Goal: Task Accomplishment & Management: Complete application form

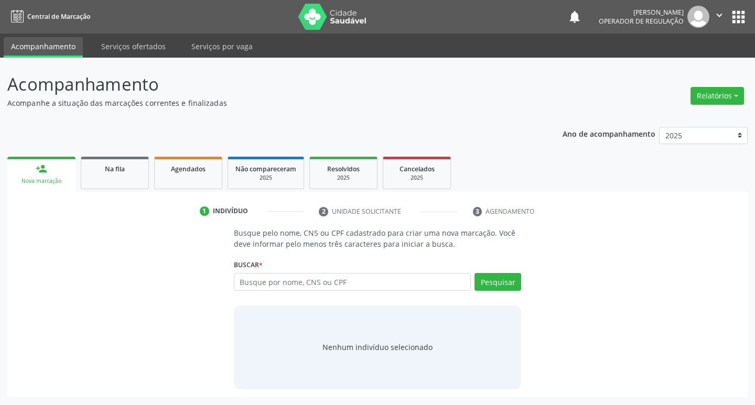
click at [407, 279] on input "text" at bounding box center [352, 282] width 237 height 18
type input "709602664994371"
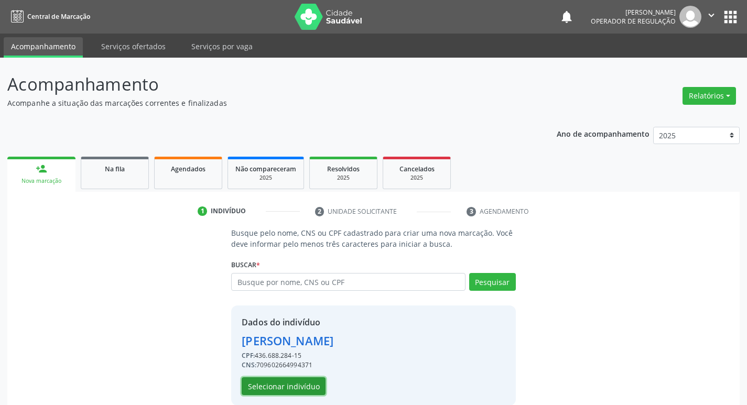
click at [311, 381] on button "Selecionar indivíduo" at bounding box center [284, 386] width 84 height 18
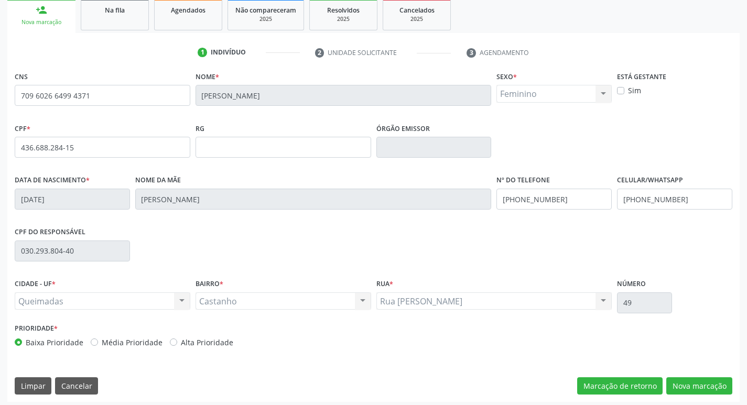
scroll to position [163, 0]
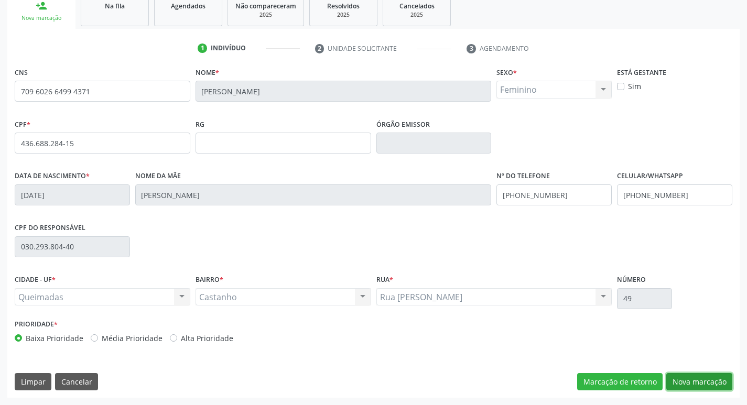
click at [699, 385] on button "Nova marcação" at bounding box center [699, 382] width 66 height 18
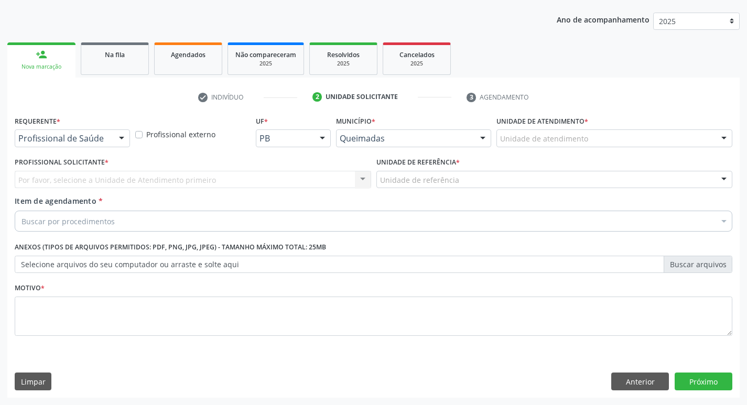
scroll to position [114, 0]
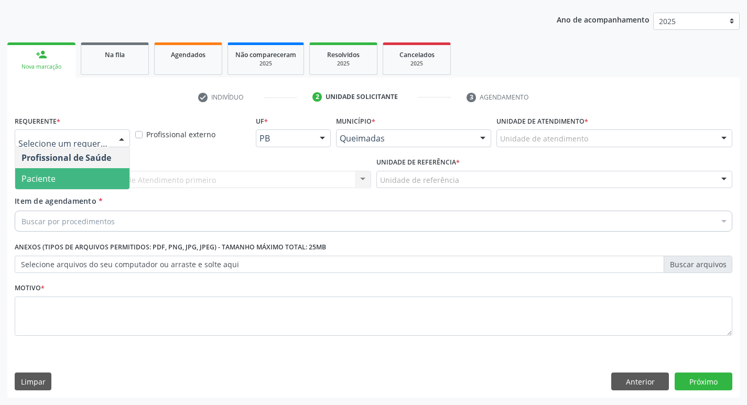
click at [76, 183] on span "Paciente" at bounding box center [72, 178] width 114 height 21
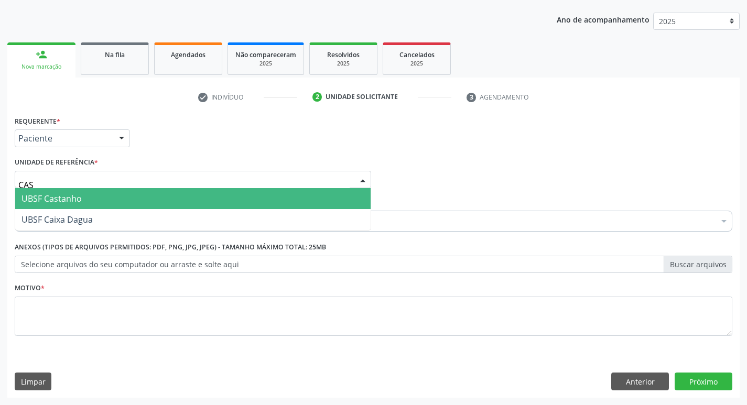
type input "CAST"
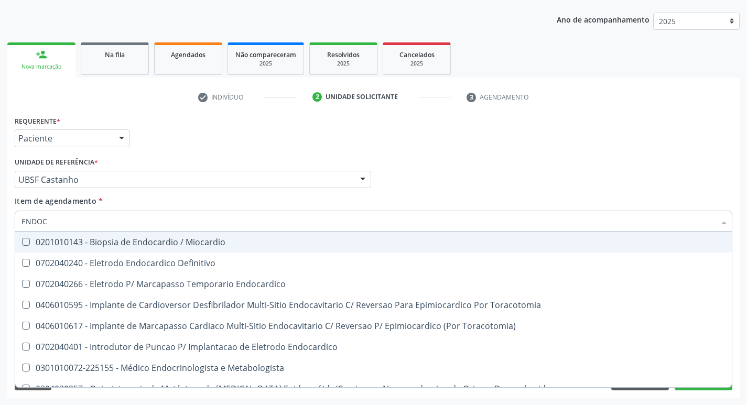
type input "ENDOCR"
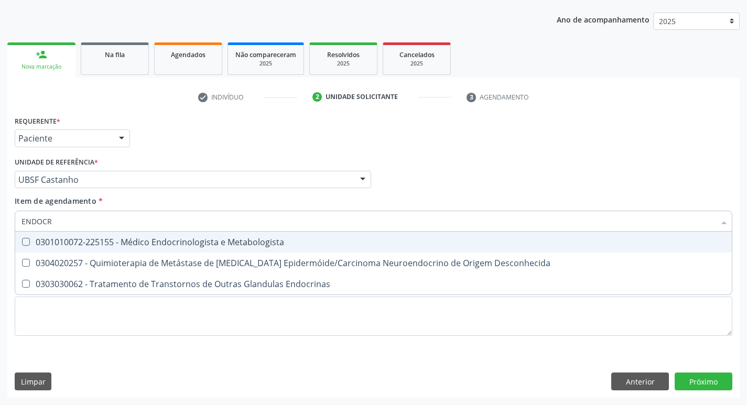
click at [83, 244] on div "0301010072-225155 - Médico Endocrinologista e Metabologista" at bounding box center [373, 242] width 704 height 8
checkbox Metabologista "true"
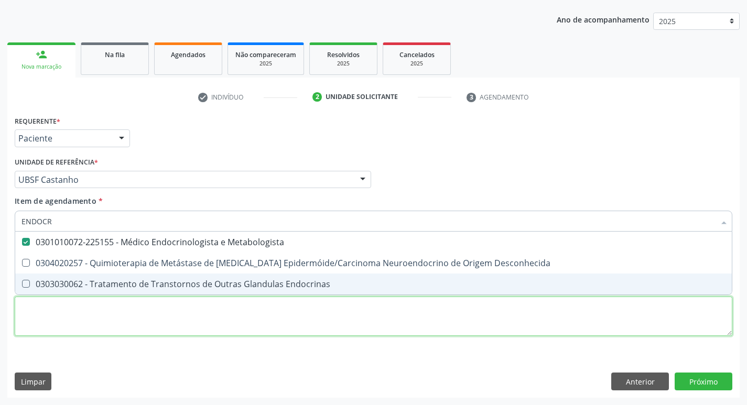
click at [69, 303] on div "Requerente * Paciente Profissional de Saúde Paciente Nenhum resultado encontrad…" at bounding box center [374, 231] width 718 height 237
checkbox Desconhecida "true"
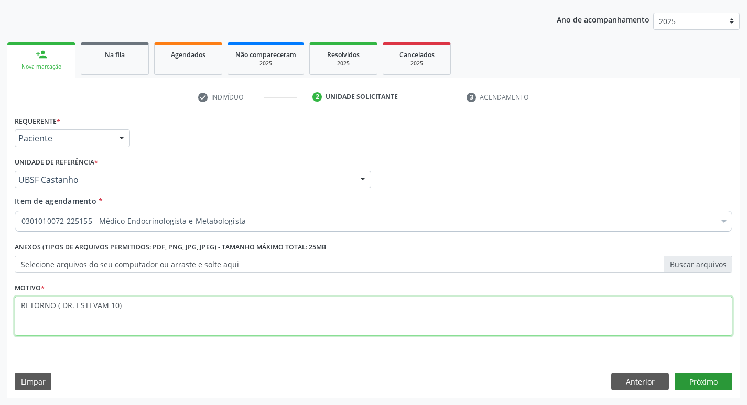
type textarea "RETORNO ( DR. ESTEVAM 10)"
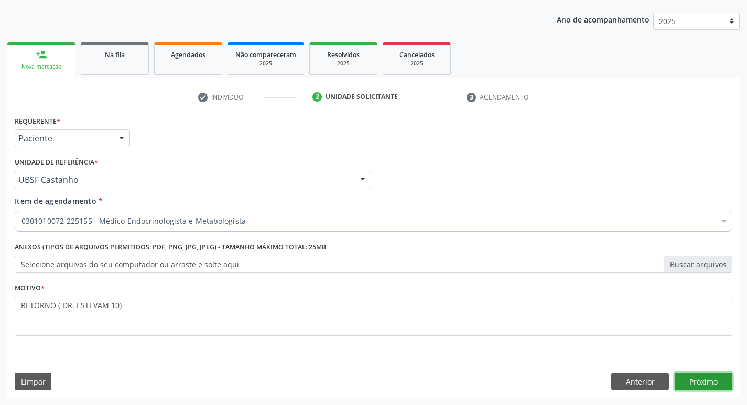
click at [695, 375] on button "Próximo" at bounding box center [704, 382] width 58 height 18
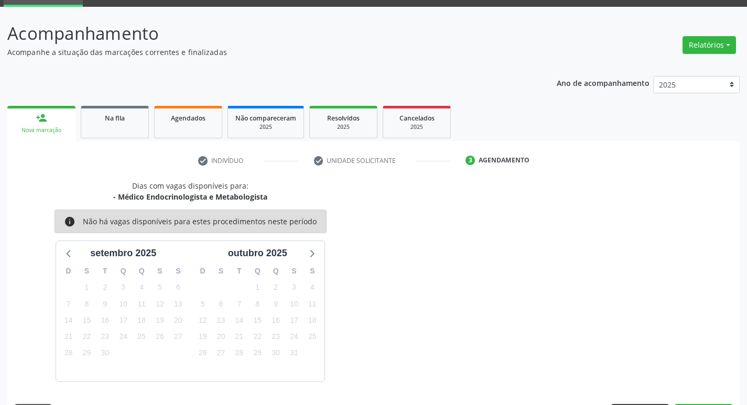
scroll to position [82, 0]
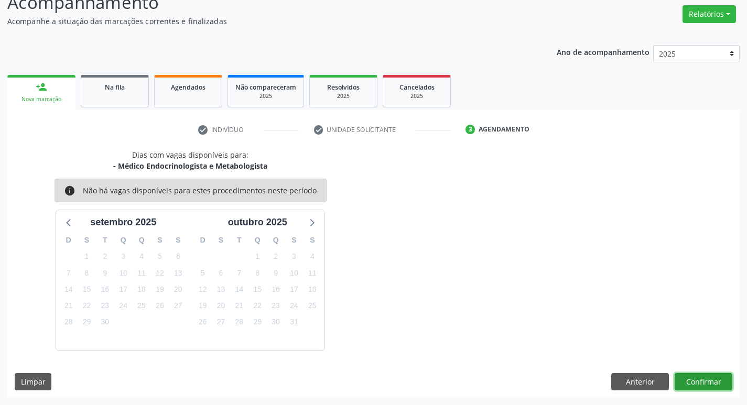
click at [710, 374] on button "Confirmar" at bounding box center [704, 382] width 58 height 18
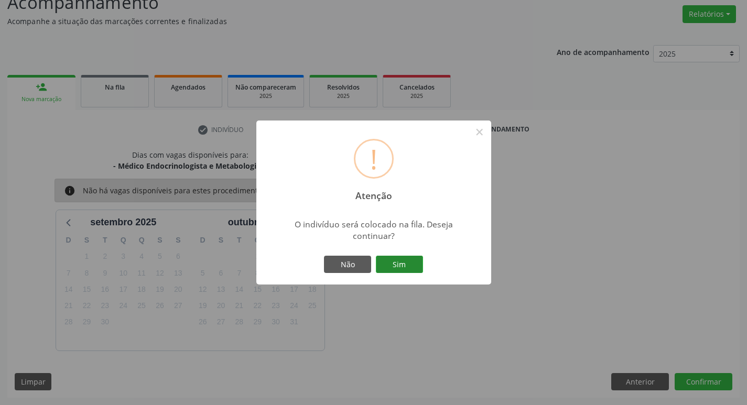
click at [395, 262] on button "Sim" at bounding box center [399, 265] width 47 height 18
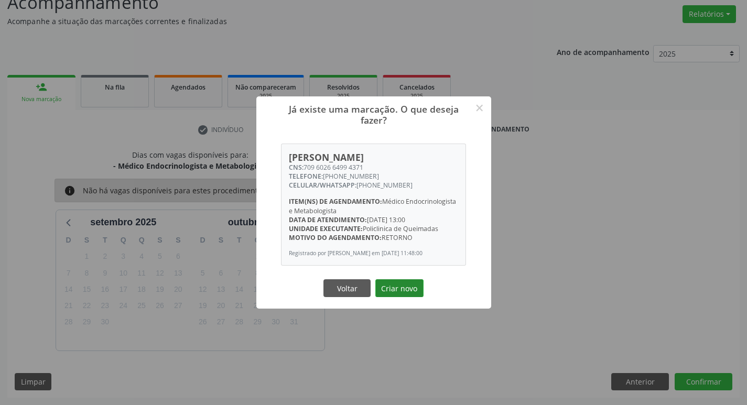
click at [398, 291] on button "Criar novo" at bounding box center [399, 288] width 48 height 18
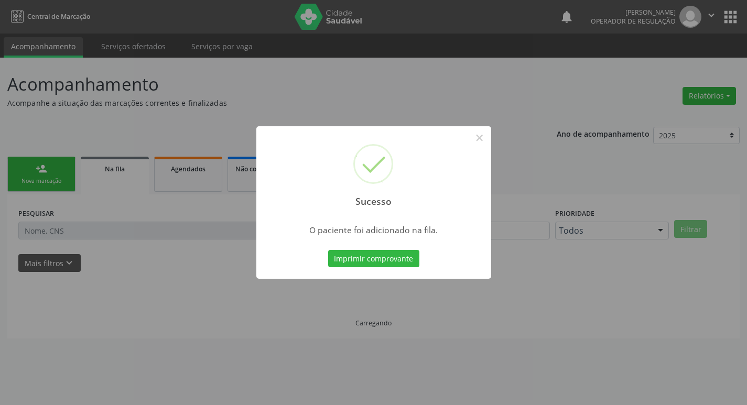
scroll to position [0, 0]
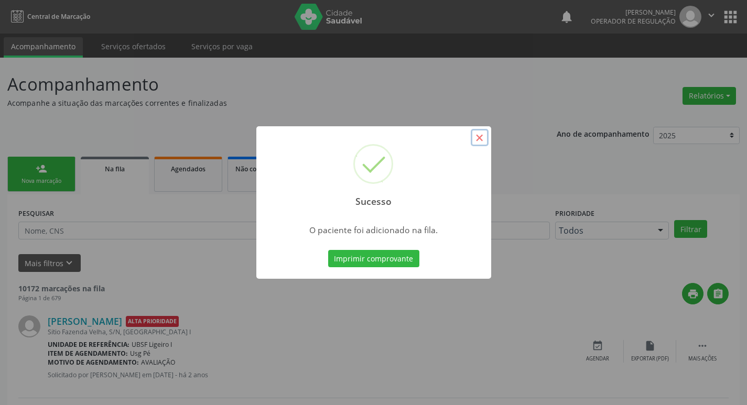
click at [485, 140] on button "×" at bounding box center [480, 138] width 18 height 18
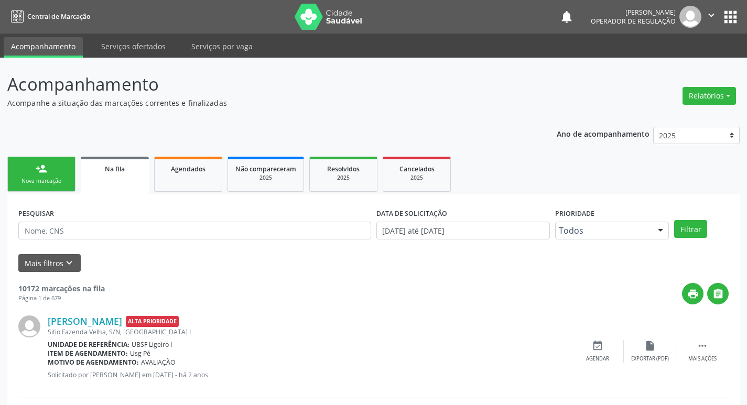
click at [50, 171] on link "person_add Nova marcação" at bounding box center [41, 174] width 68 height 35
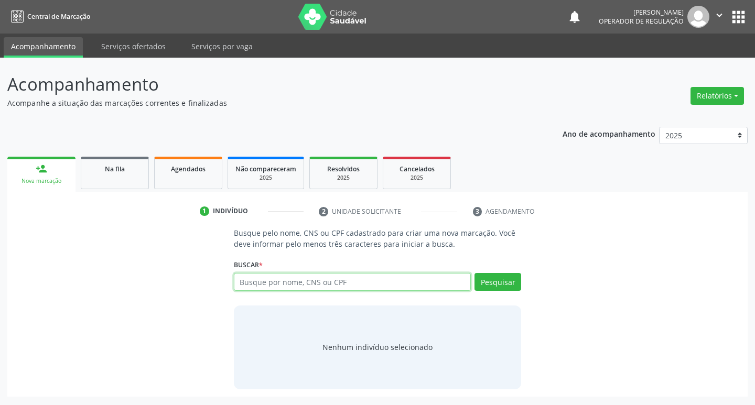
click at [261, 285] on input "text" at bounding box center [352, 282] width 237 height 18
type input "700604405078962"
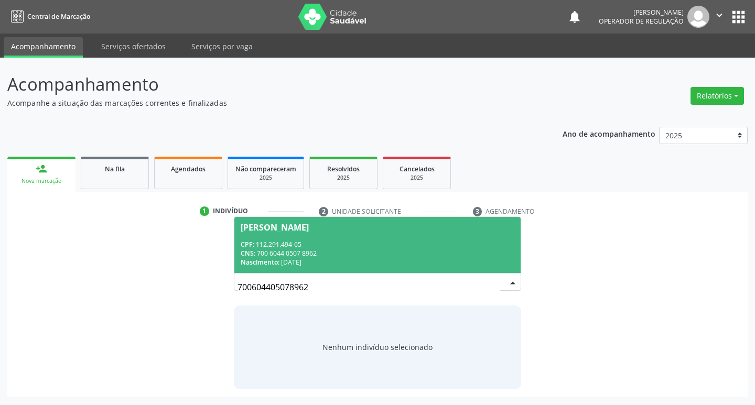
click at [320, 237] on span "[PERSON_NAME] CPF: 112.291.494-65 CNS: 700 6044 0507 8962 Nascimento: [DATE]" at bounding box center [377, 245] width 287 height 56
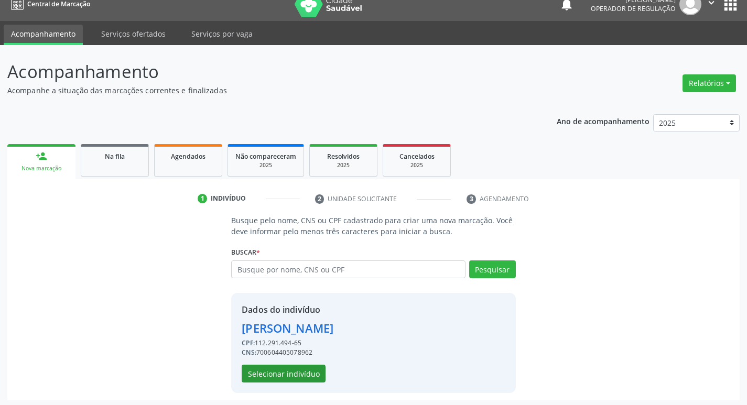
scroll to position [15, 0]
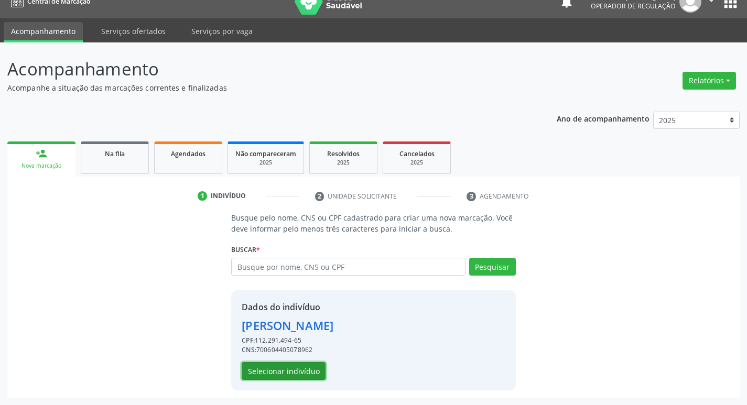
click at [306, 370] on button "Selecionar indivíduo" at bounding box center [284, 371] width 84 height 18
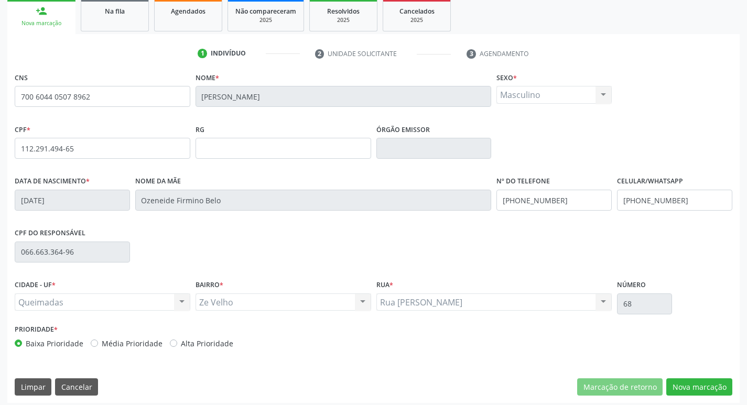
scroll to position [163, 0]
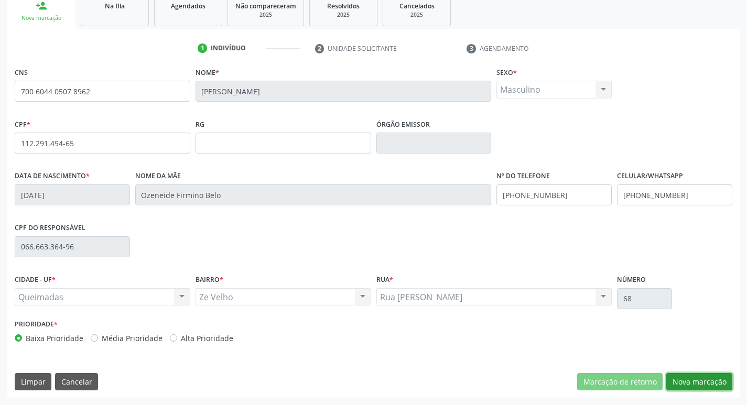
click at [692, 387] on button "Nova marcação" at bounding box center [699, 382] width 66 height 18
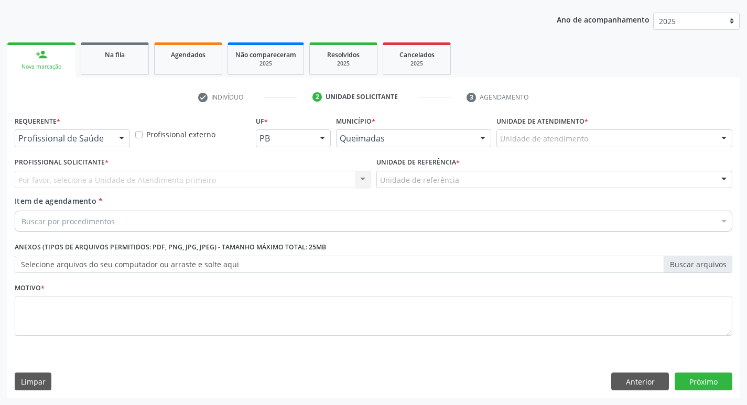
scroll to position [114, 0]
click at [115, 135] on div at bounding box center [122, 139] width 16 height 18
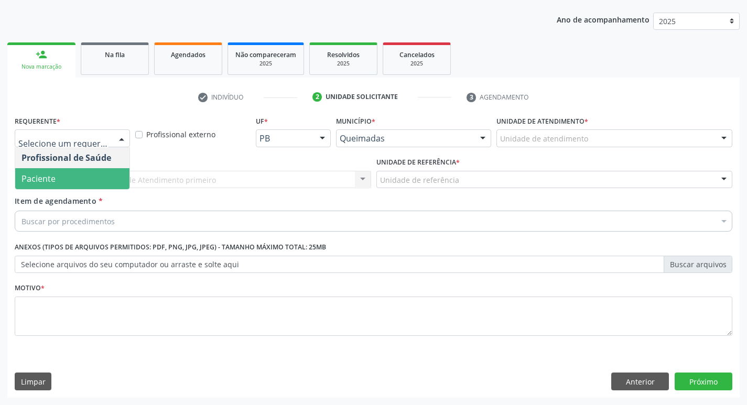
click at [95, 172] on span "Paciente" at bounding box center [72, 178] width 114 height 21
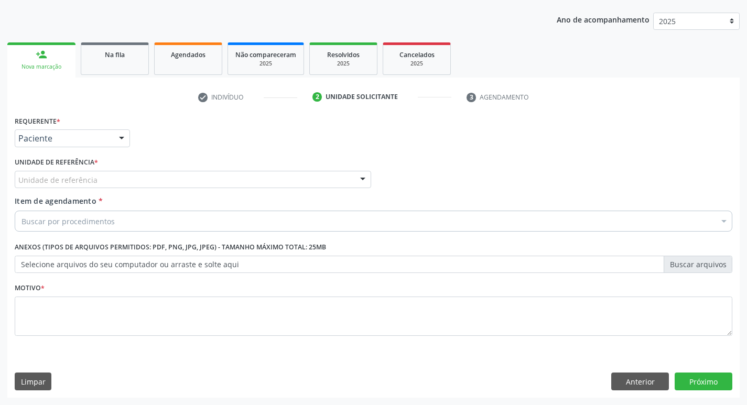
click at [95, 172] on div "Unidade de referência" at bounding box center [193, 180] width 356 height 18
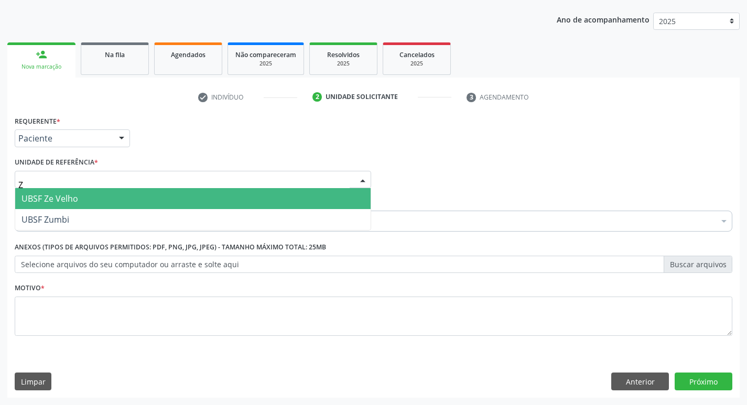
type input "ZE"
click at [86, 193] on span "UBSF Ze Velho" at bounding box center [192, 198] width 355 height 21
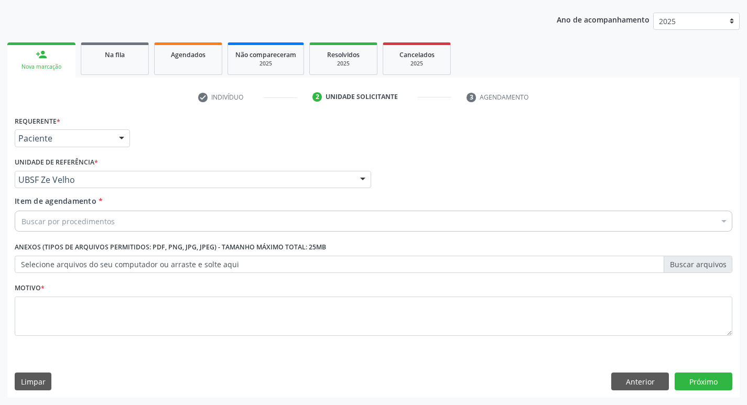
click at [81, 229] on div "Buscar por procedimentos" at bounding box center [374, 221] width 718 height 21
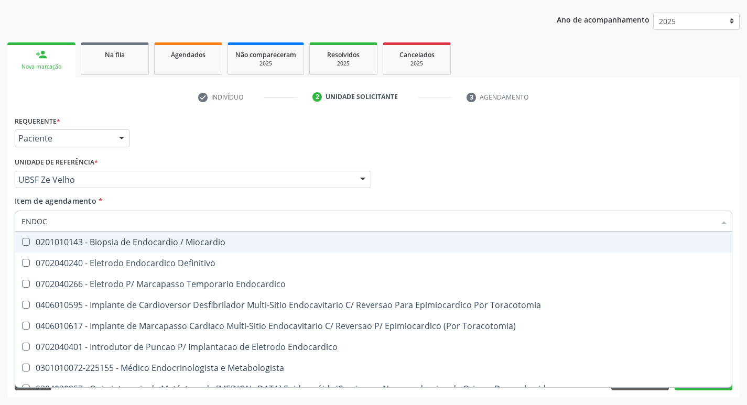
type input "ENDOCR"
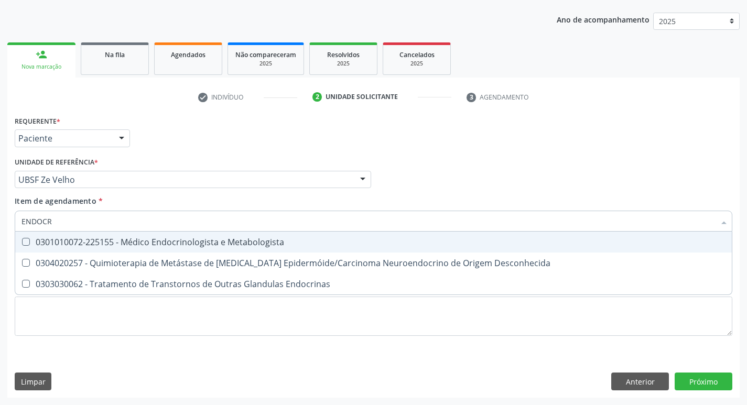
click at [125, 245] on div "0301010072-225155 - Médico Endocrinologista e Metabologista" at bounding box center [373, 242] width 704 height 8
checkbox Metabologista "true"
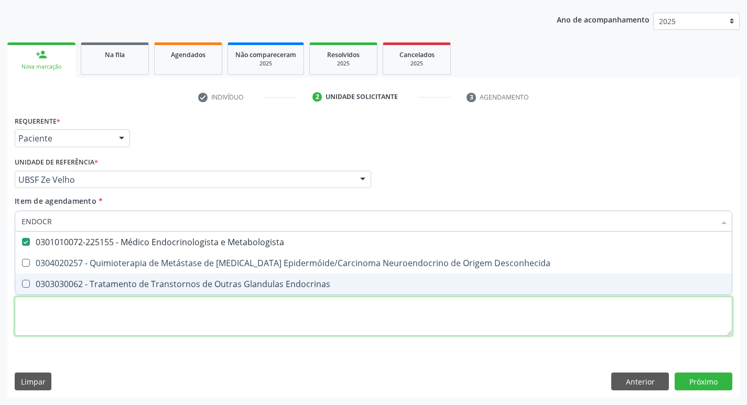
click at [101, 318] on div "Requerente * Paciente Profissional de Saúde Paciente Nenhum resultado encontrad…" at bounding box center [374, 231] width 718 height 237
checkbox Desconhecida "true"
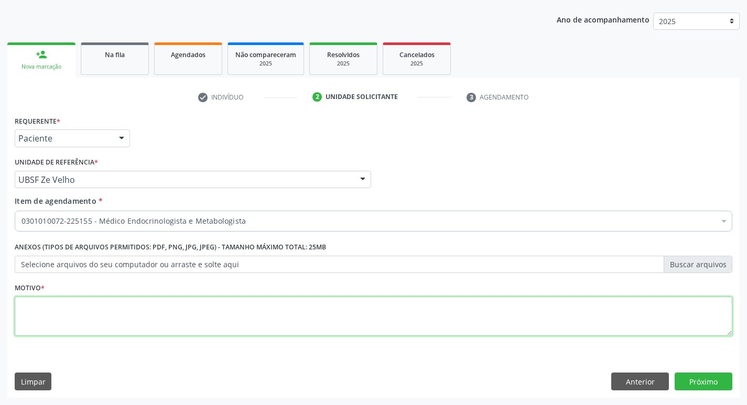
click at [101, 318] on textarea at bounding box center [374, 317] width 718 height 40
type textarea "BAIXA ESTATURA."
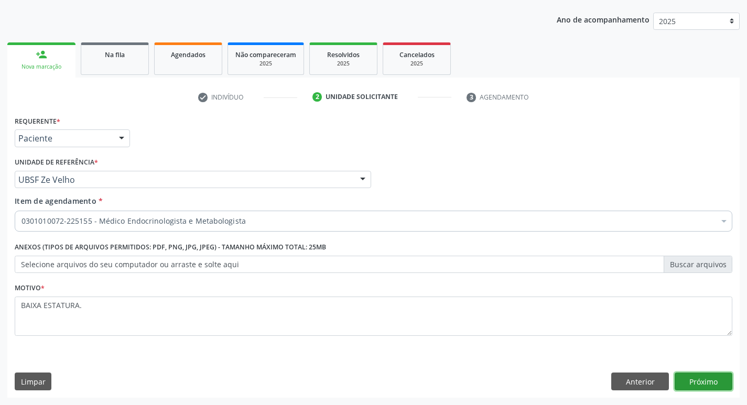
click at [709, 378] on button "Próximo" at bounding box center [704, 382] width 58 height 18
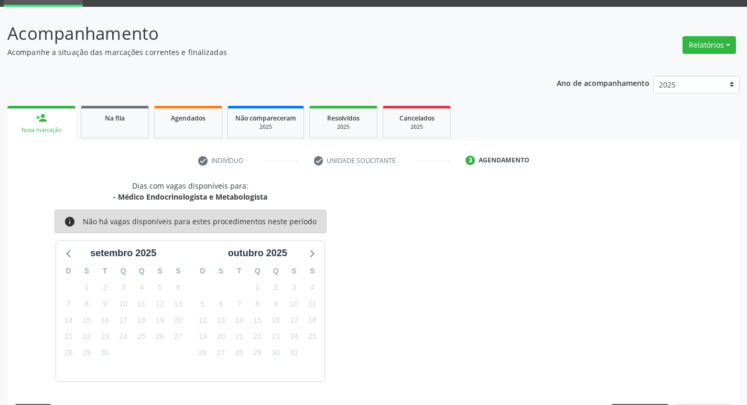
scroll to position [82, 0]
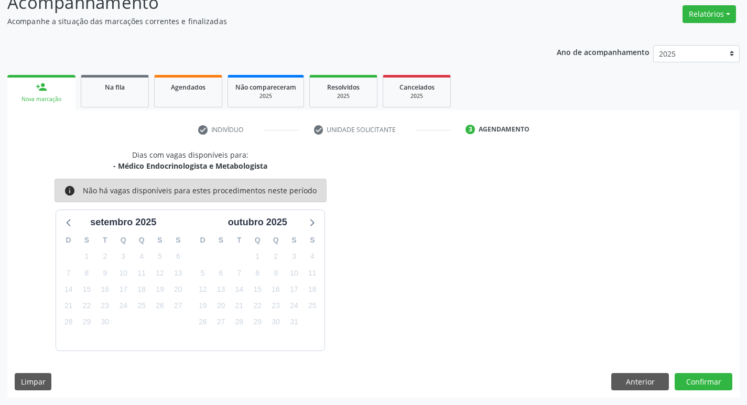
drag, startPoint x: 722, startPoint y: 371, endPoint x: 719, endPoint y: 378, distance: 7.7
click at [722, 372] on div "Dias com vagas disponíveis para: - Médico Endocrinologista e Metabologista info…" at bounding box center [373, 273] width 732 height 248
click at [718, 379] on button "Confirmar" at bounding box center [704, 382] width 58 height 18
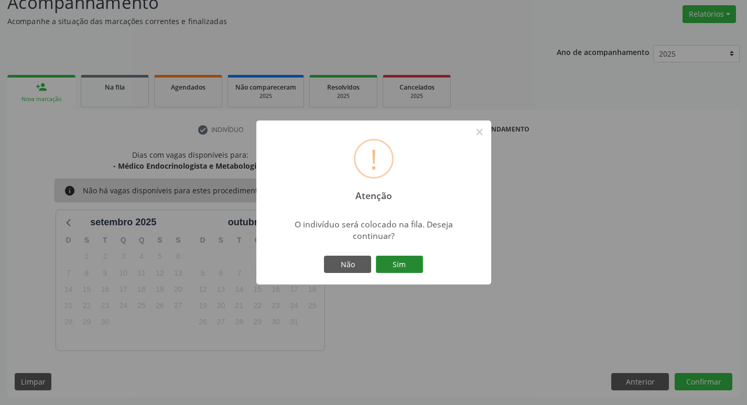
click at [389, 265] on button "Sim" at bounding box center [399, 265] width 47 height 18
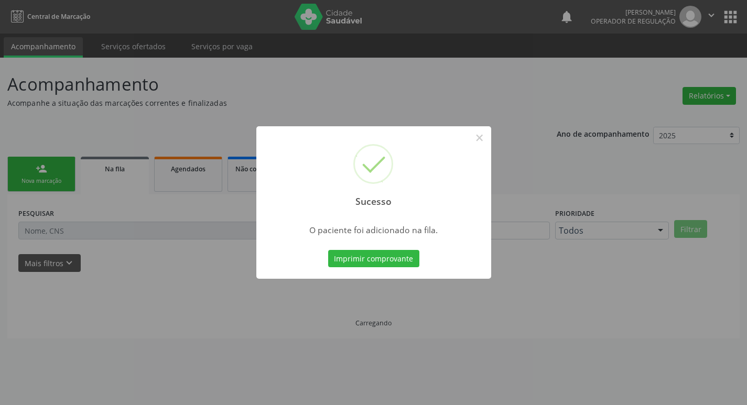
scroll to position [0, 0]
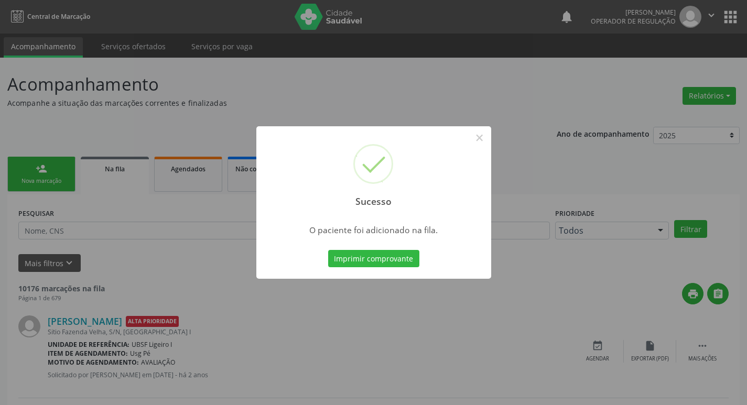
click at [261, 78] on div "Sucesso × O paciente foi adicionado na fila. Imprimir comprovante Cancel" at bounding box center [373, 202] width 747 height 405
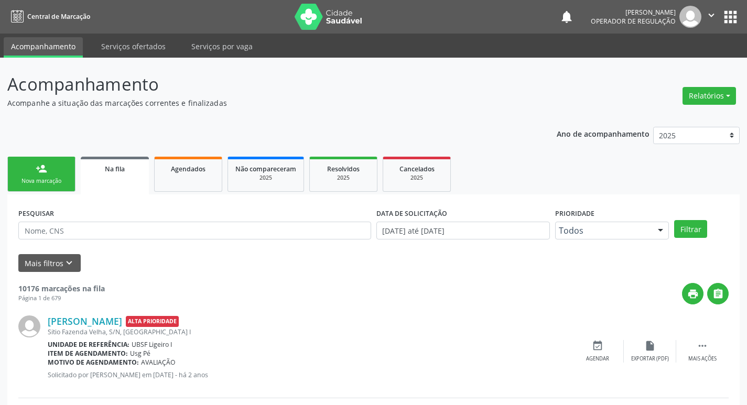
click at [59, 174] on link "person_add Nova marcação" at bounding box center [41, 174] width 68 height 35
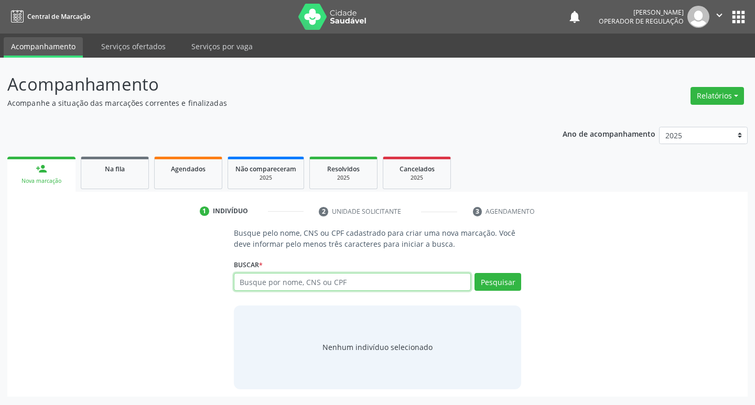
click at [273, 280] on input "text" at bounding box center [352, 282] width 237 height 18
type input "704603640179120"
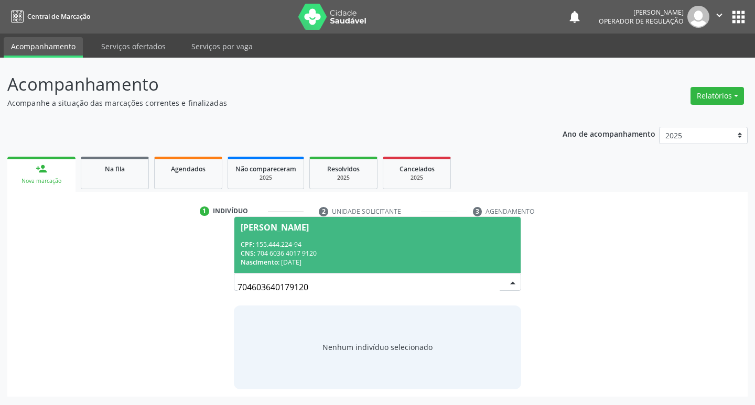
click at [324, 247] on div "CPF: 155.444.224-94" at bounding box center [378, 244] width 274 height 9
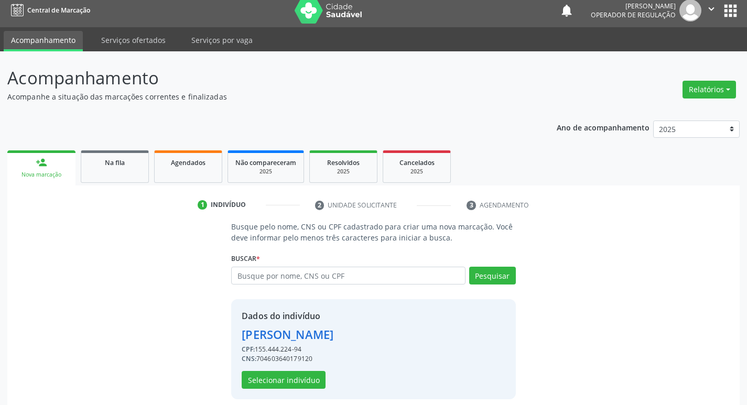
scroll to position [15, 0]
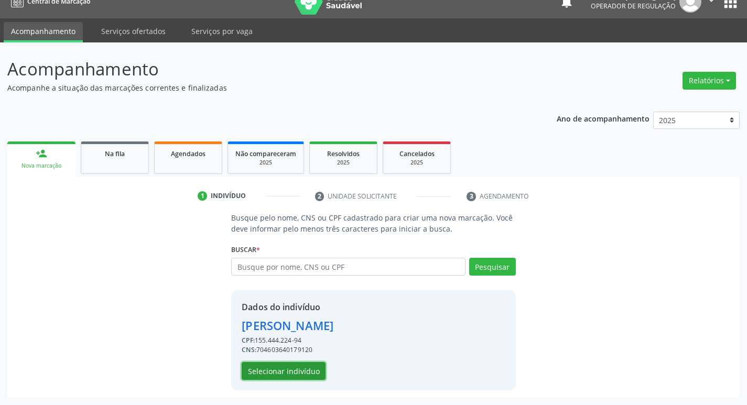
click at [275, 371] on button "Selecionar indivíduo" at bounding box center [284, 371] width 84 height 18
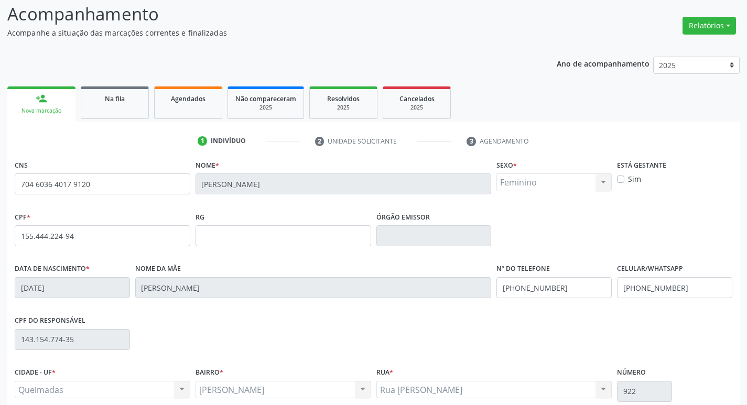
scroll to position [163, 0]
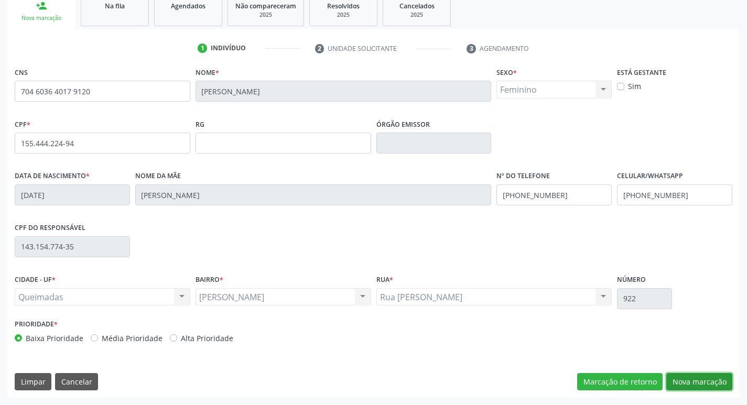
click at [676, 377] on button "Nova marcação" at bounding box center [699, 382] width 66 height 18
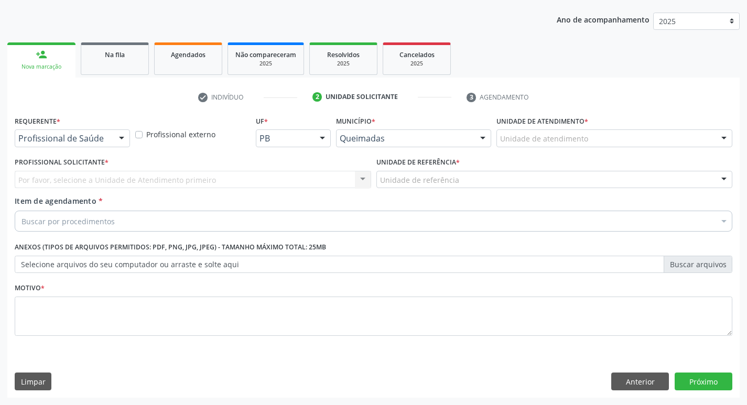
click at [118, 135] on div at bounding box center [122, 139] width 16 height 18
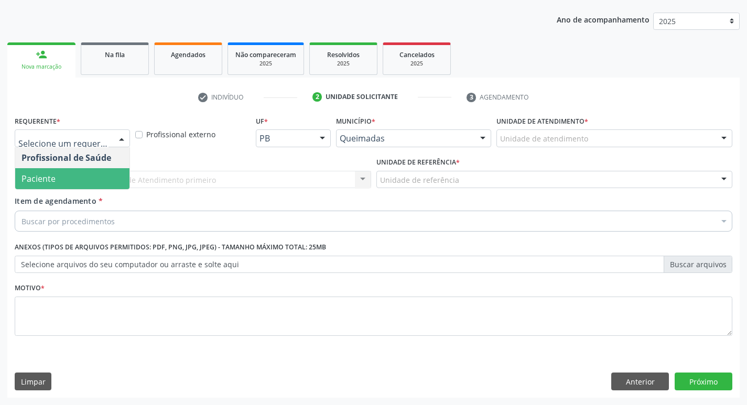
click at [96, 177] on span "Paciente" at bounding box center [72, 178] width 114 height 21
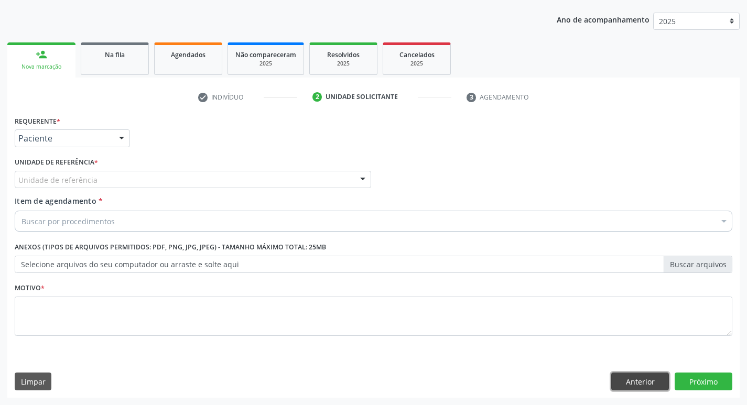
click at [614, 376] on button "Anterior" at bounding box center [640, 382] width 58 height 18
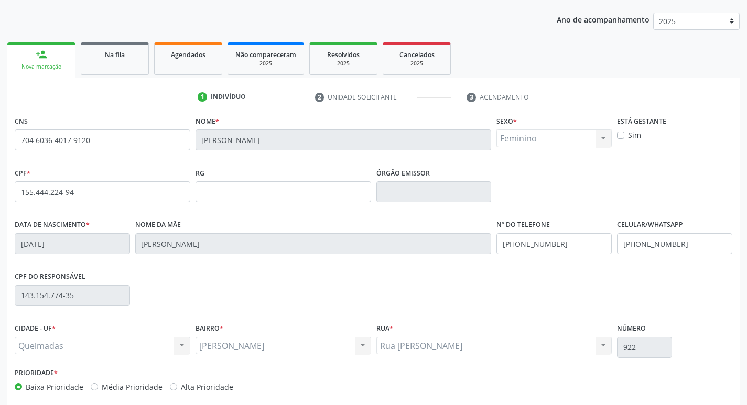
scroll to position [163, 0]
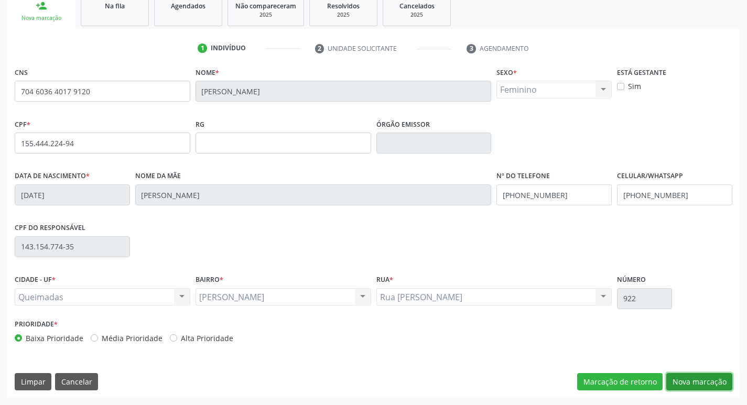
click at [678, 382] on button "Nova marcação" at bounding box center [699, 382] width 66 height 18
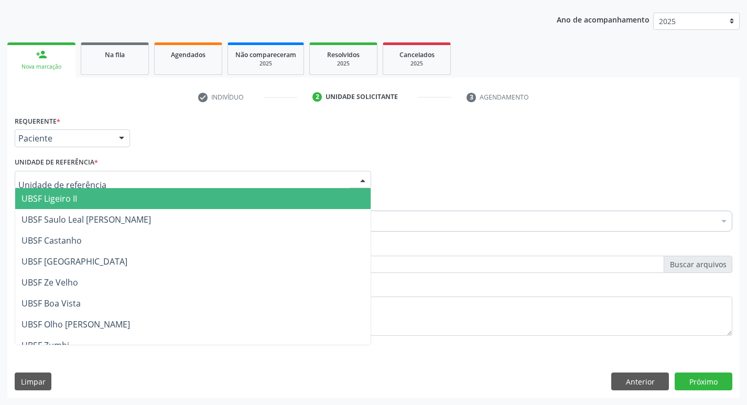
click at [193, 180] on div at bounding box center [193, 180] width 356 height 18
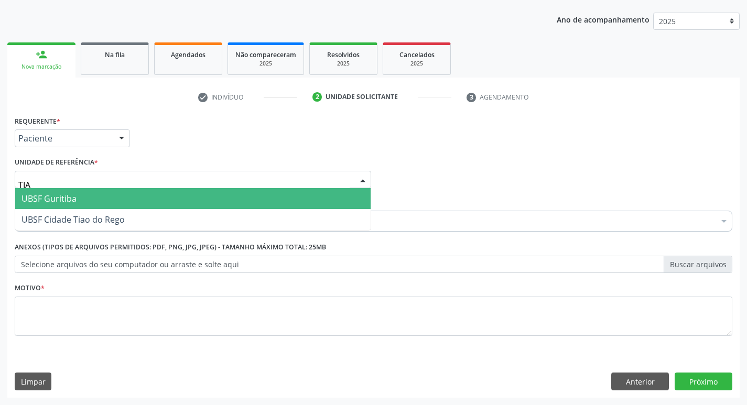
type input "TIAO"
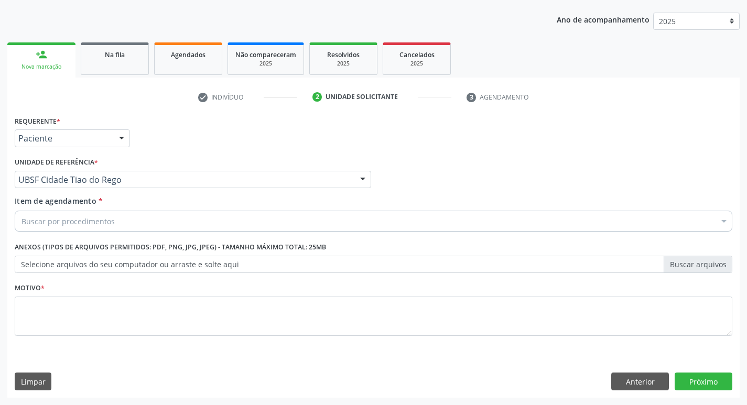
click at [178, 224] on div "Buscar por procedimentos" at bounding box center [374, 221] width 718 height 21
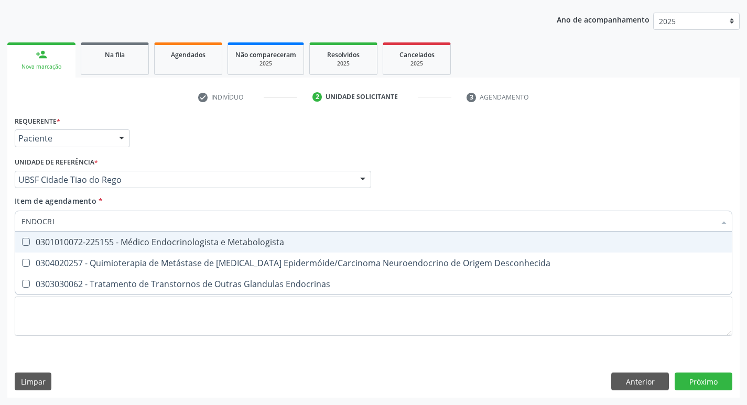
type input "ENDOCRIN"
click at [172, 243] on div "0301010072-225155 - Médico Endocrinologista e Metabologista" at bounding box center [373, 242] width 704 height 8
checkbox Metabologista "true"
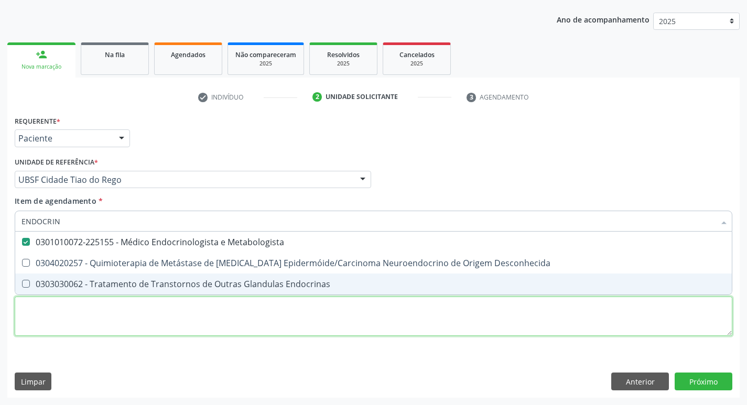
click at [100, 314] on div "Requerente * Paciente Profissional de Saúde Paciente Nenhum resultado encontrad…" at bounding box center [374, 231] width 718 height 237
checkbox Desconhecida "true"
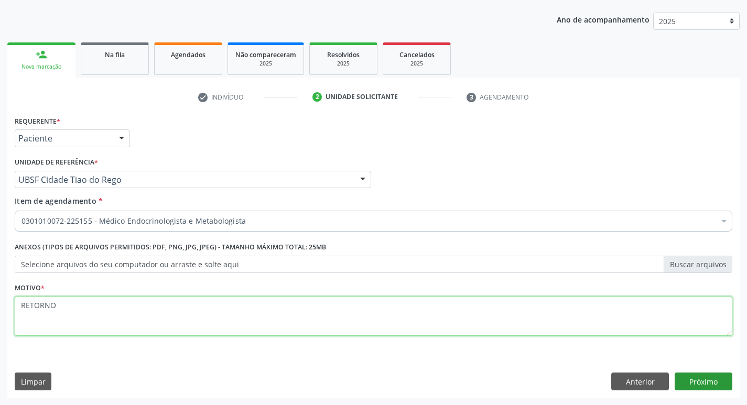
type textarea "RETORNO"
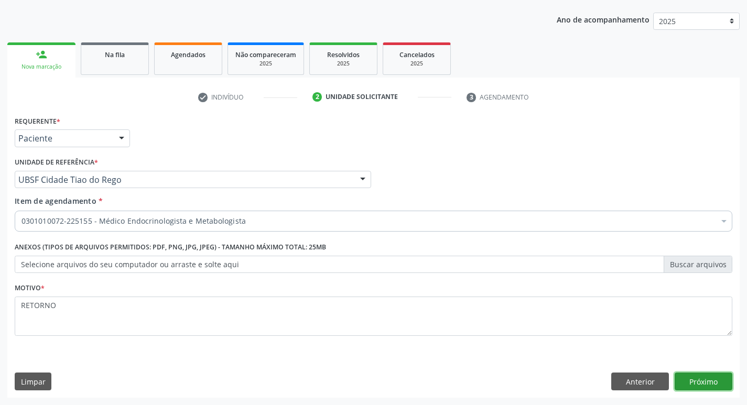
click at [691, 384] on button "Próximo" at bounding box center [704, 382] width 58 height 18
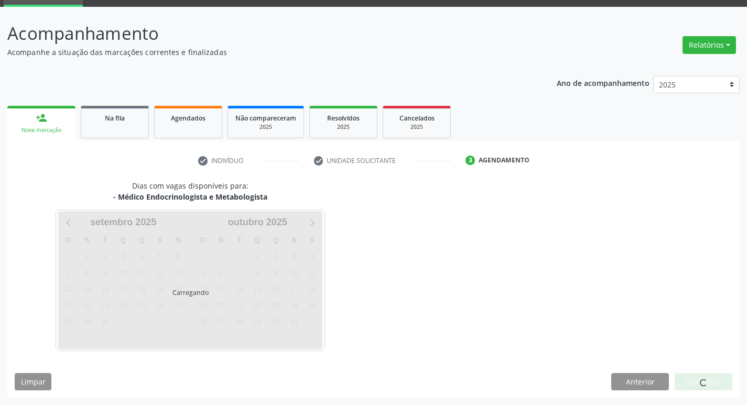
scroll to position [82, 0]
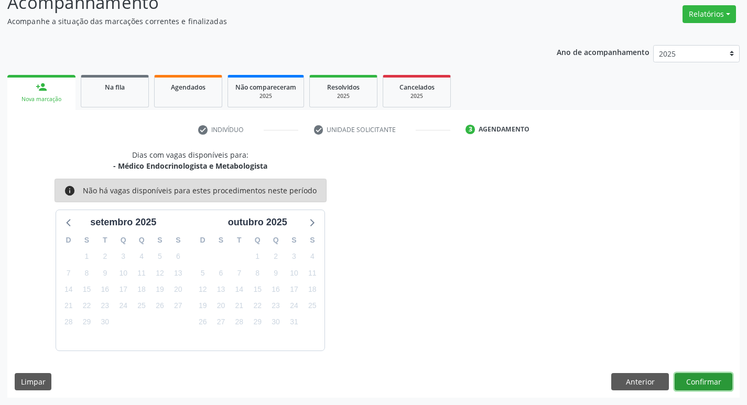
click at [697, 384] on button "Confirmar" at bounding box center [704, 382] width 58 height 18
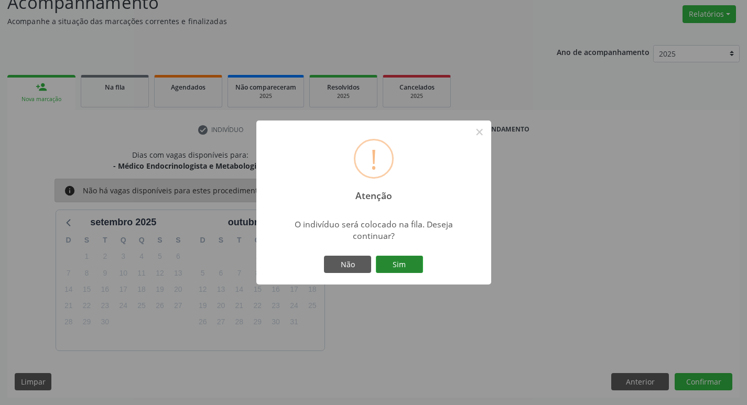
click at [388, 260] on button "Sim" at bounding box center [399, 265] width 47 height 18
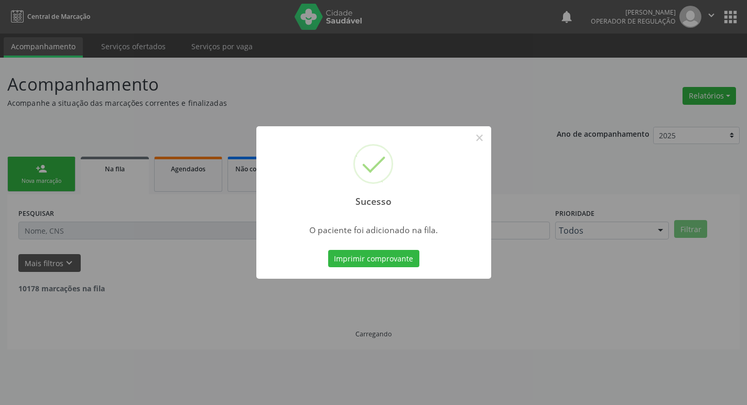
scroll to position [0, 0]
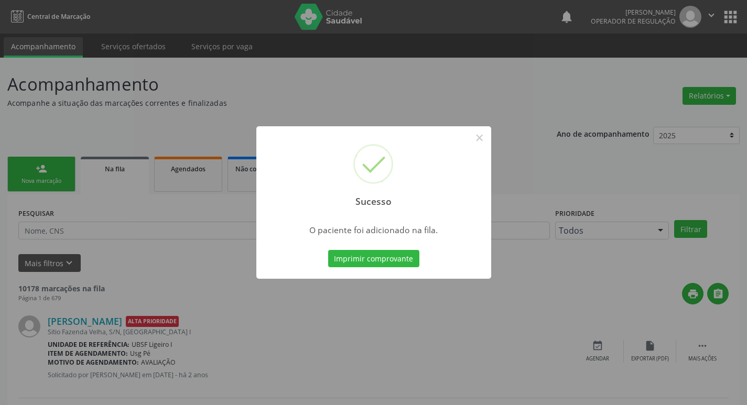
click at [362, 80] on div "Sucesso × O paciente foi adicionado na fila. Imprimir comprovante Cancel" at bounding box center [373, 202] width 747 height 405
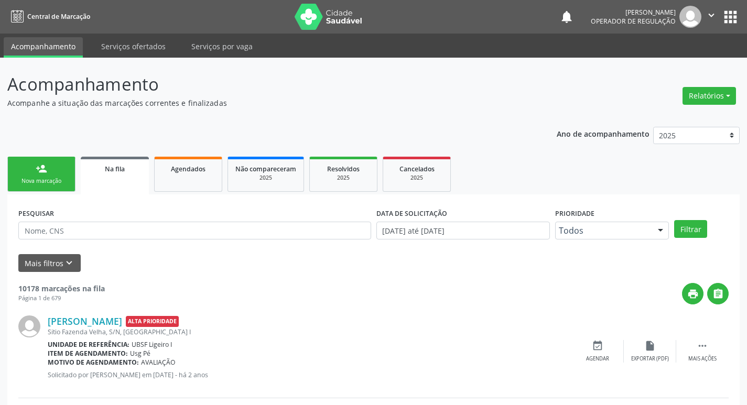
click at [712, 18] on icon "" at bounding box center [712, 15] width 12 height 12
click at [595, 99] on header "Acompanhamento Acompanhe a situação das marcações correntes e finalizadas Relat…" at bounding box center [373, 89] width 732 height 37
click at [710, 8] on button "" at bounding box center [711, 17] width 20 height 22
click at [695, 59] on link "Sair" at bounding box center [684, 64] width 72 height 15
